Goal: Information Seeking & Learning: Learn about a topic

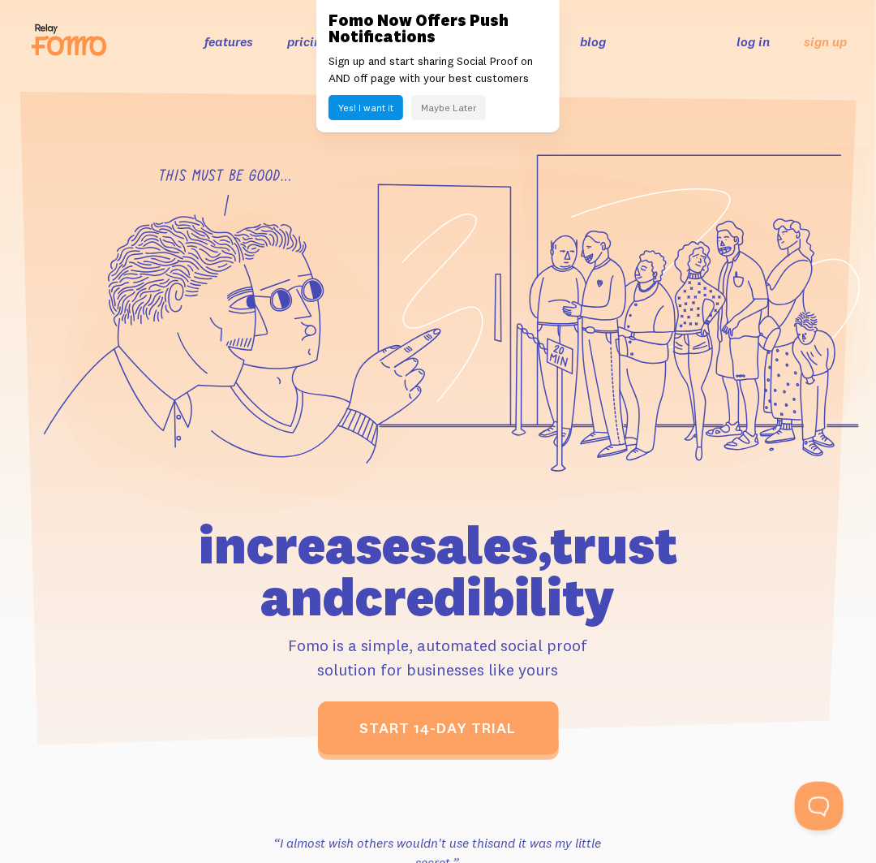
click at [215, 44] on link "features" at bounding box center [228, 41] width 49 height 16
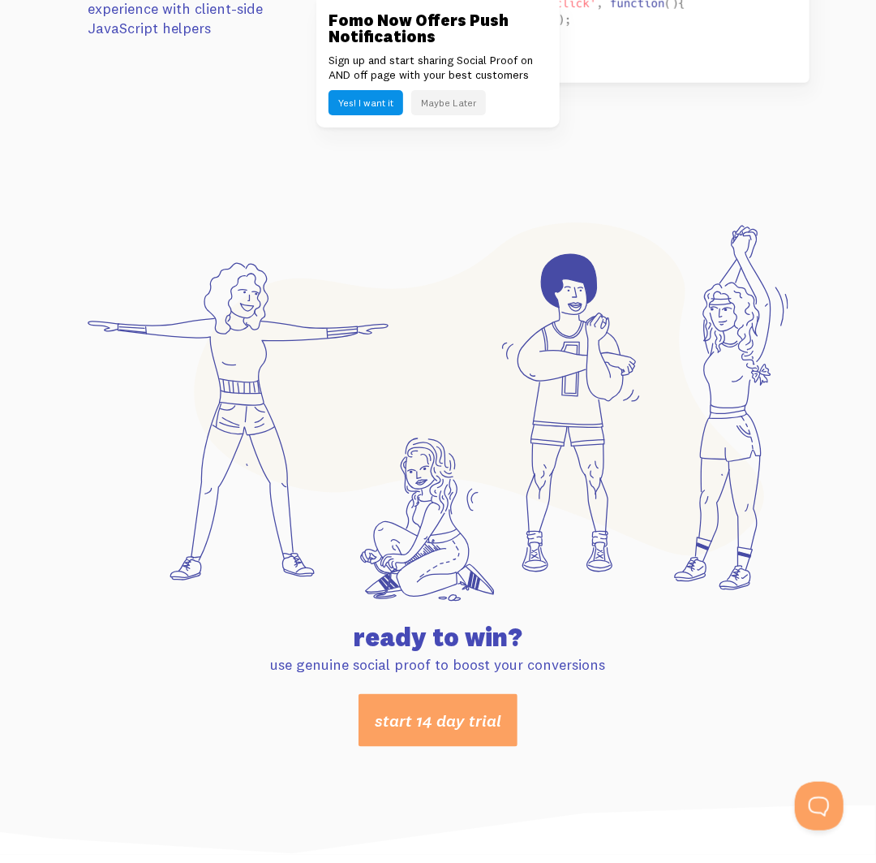
scroll to position [8341, 0]
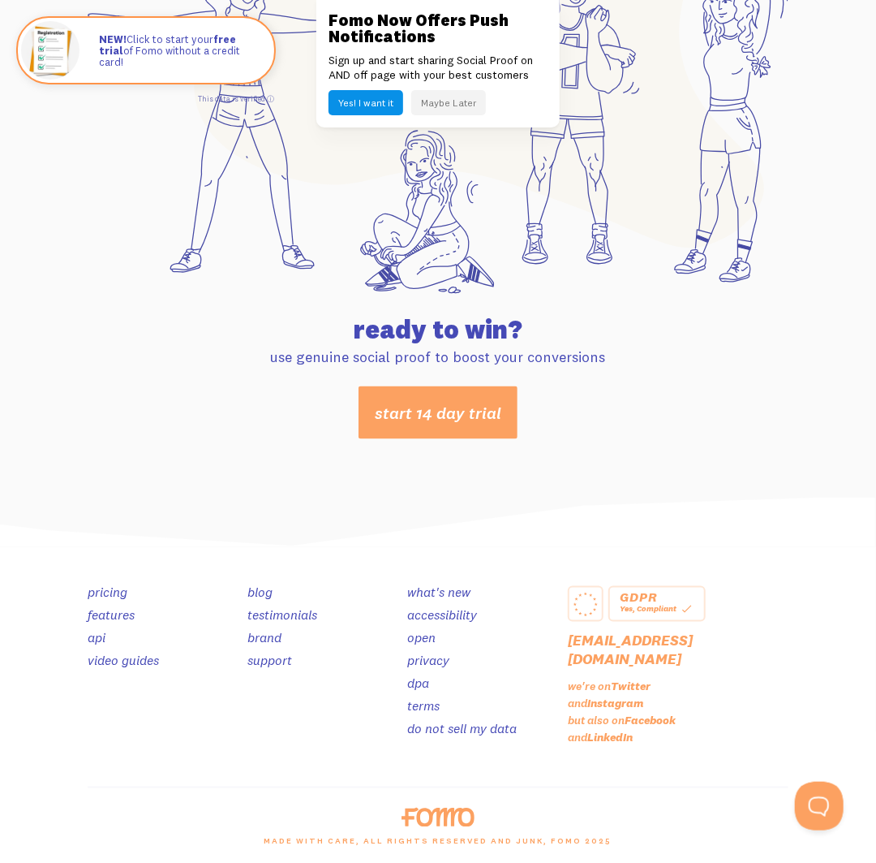
click at [106, 590] on link "pricing" at bounding box center [108, 592] width 40 height 16
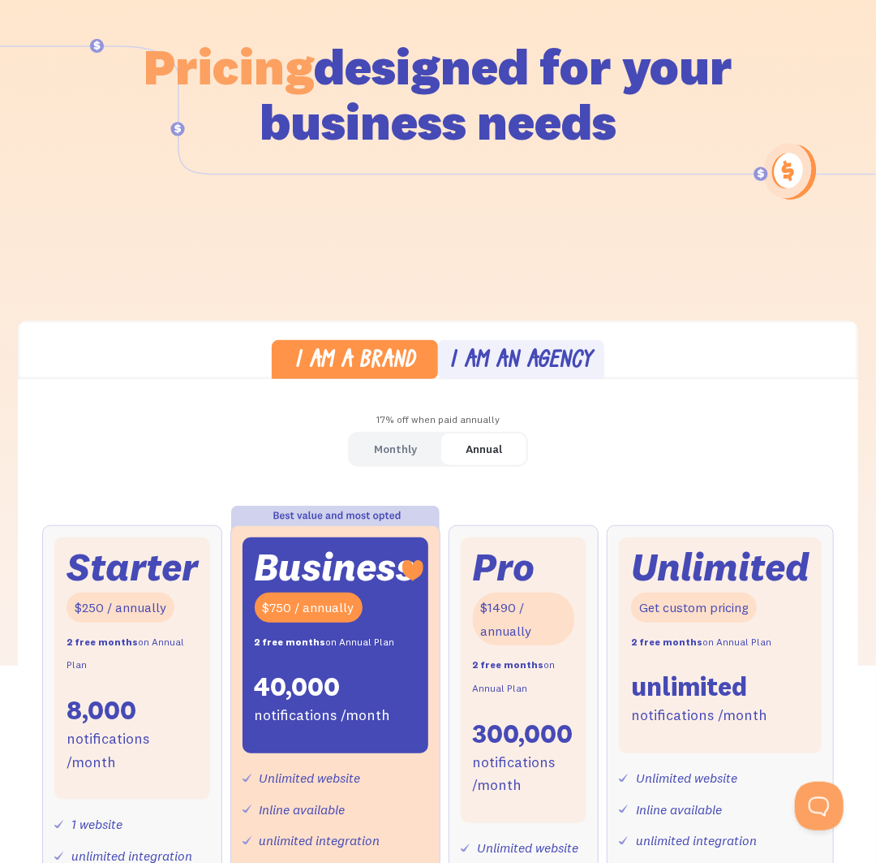
scroll to position [325, 0]
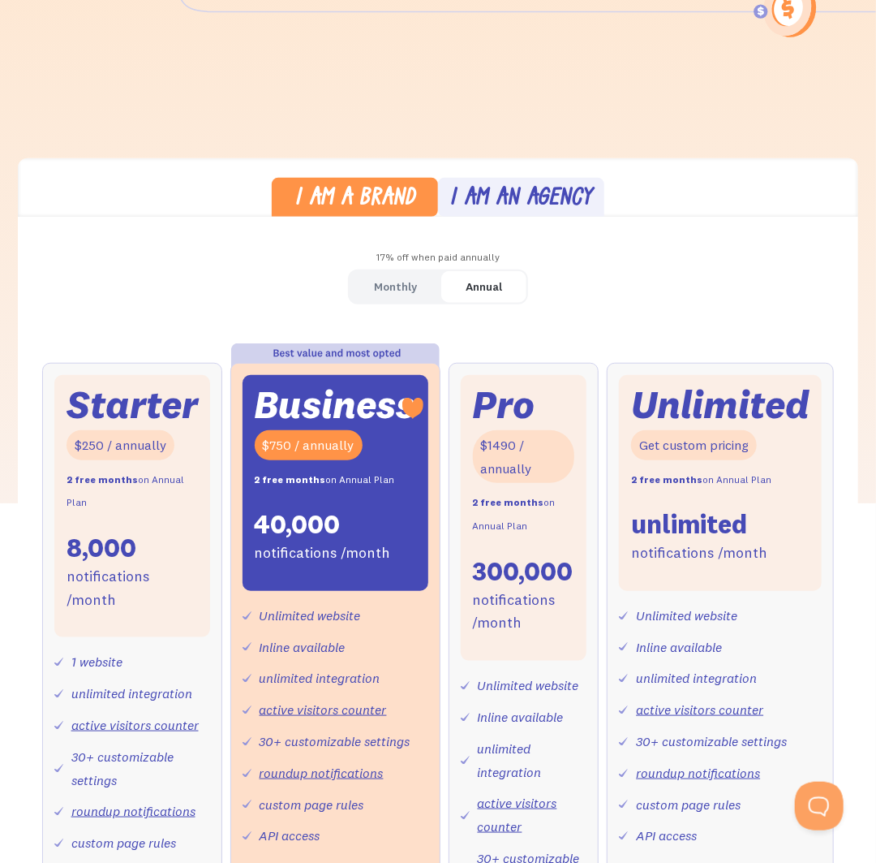
click at [403, 279] on div "Monthly" at bounding box center [395, 287] width 43 height 24
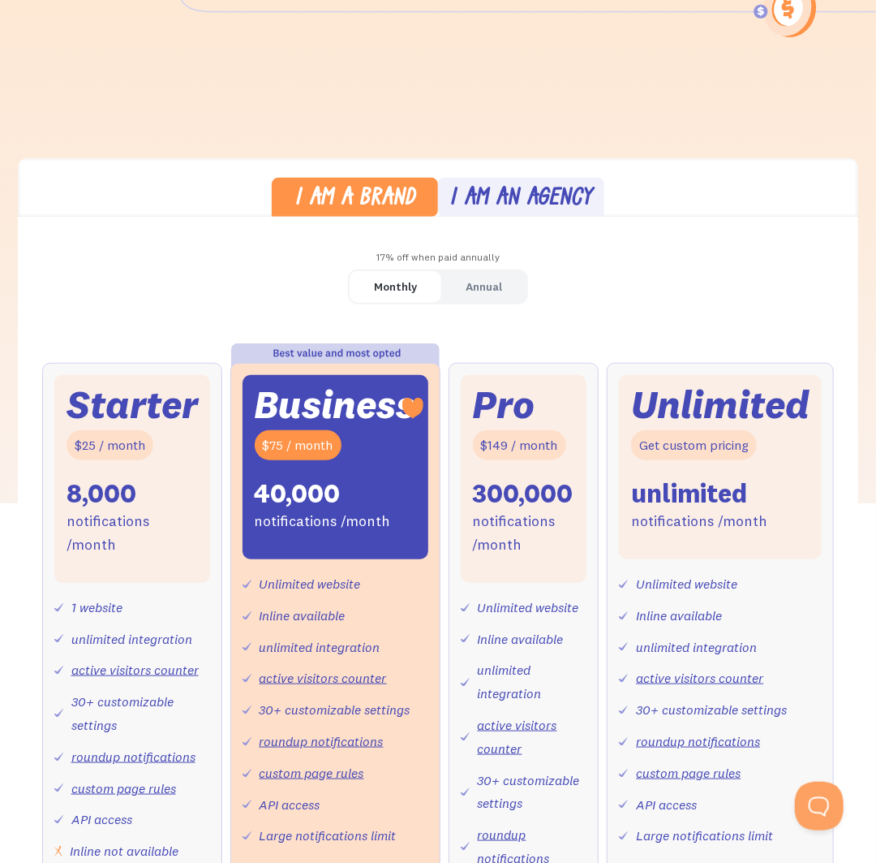
scroll to position [487, 0]
